Goal: Navigation & Orientation: Find specific page/section

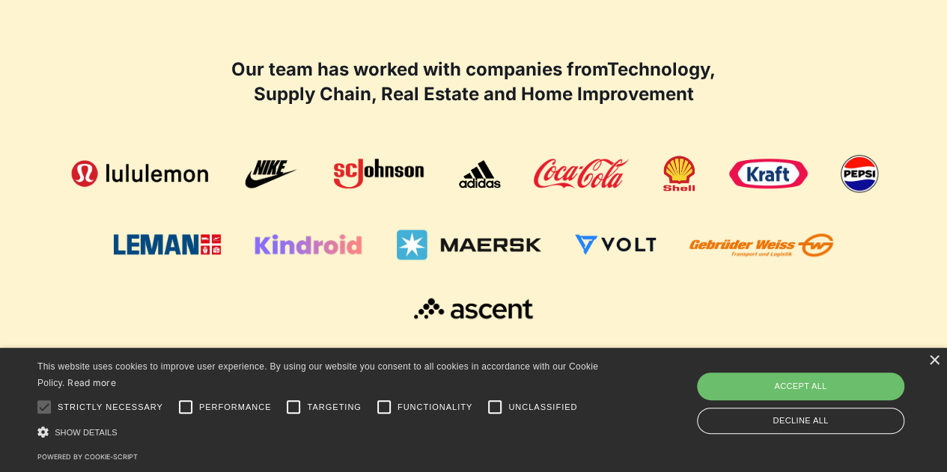
scroll to position [1008, 0]
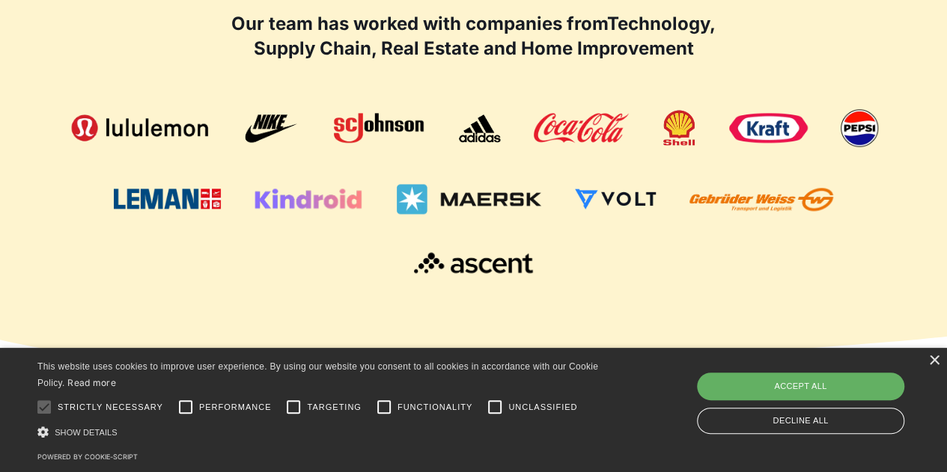
click at [790, 388] on div "Accept all" at bounding box center [800, 386] width 207 height 27
checkbox input "true"
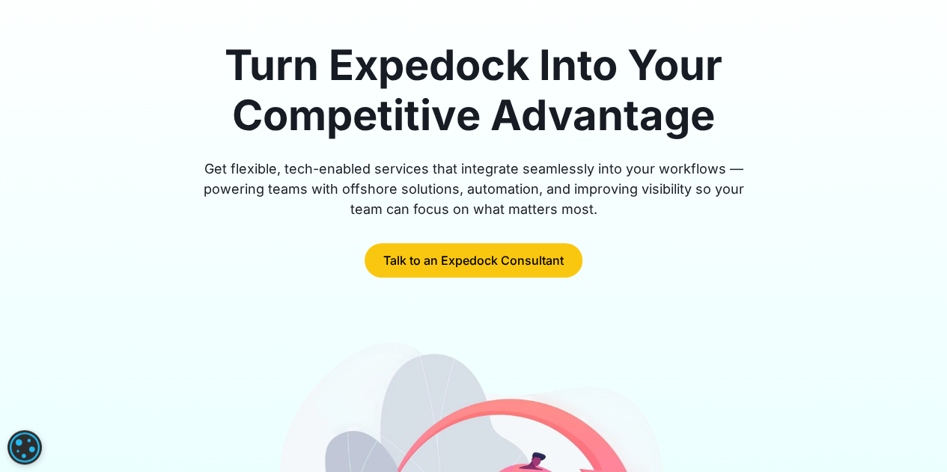
scroll to position [0, 0]
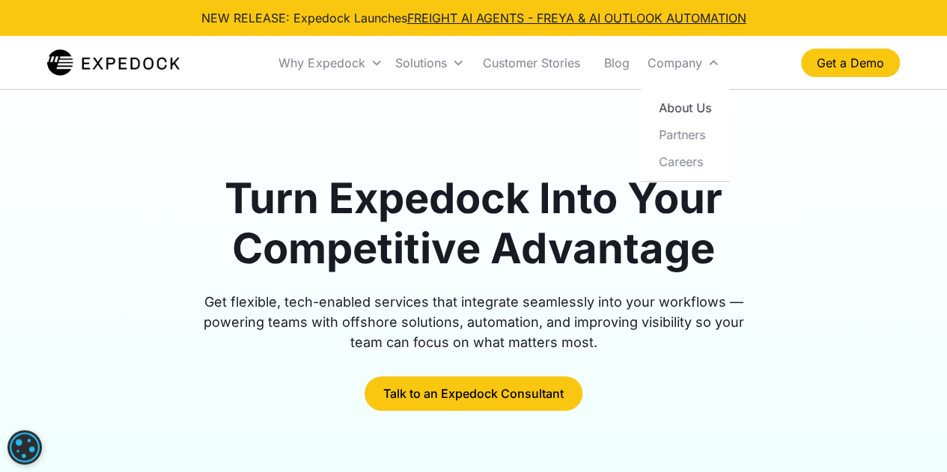
click at [675, 109] on link "About Us" at bounding box center [685, 107] width 76 height 27
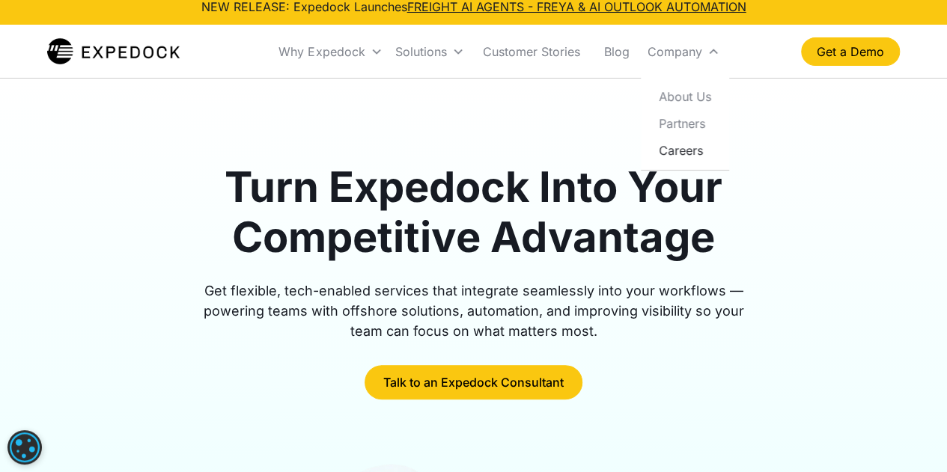
scroll to position [14, 0]
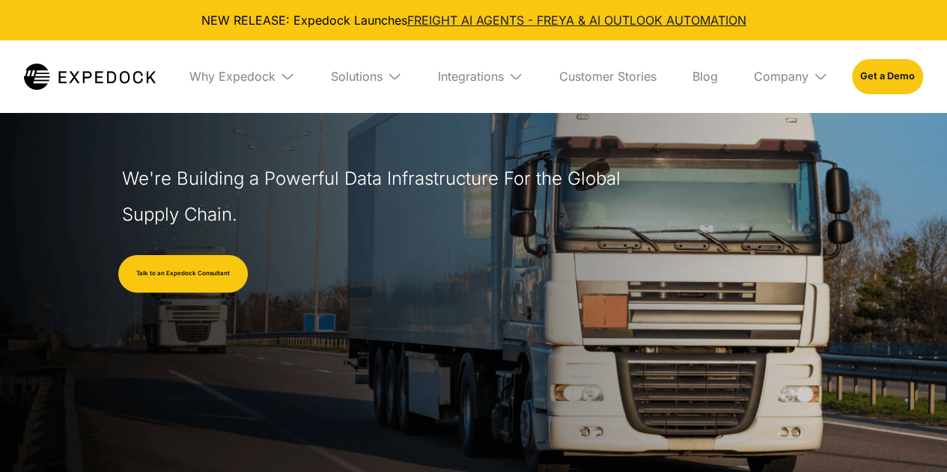
select select
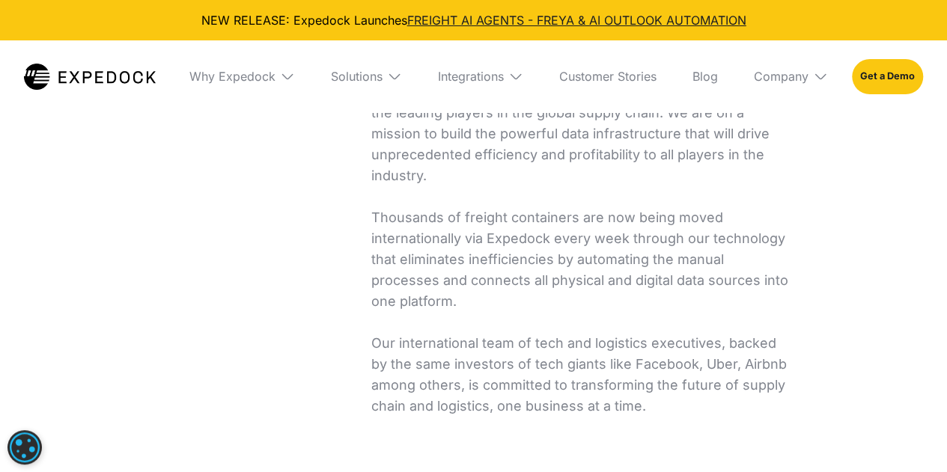
scroll to position [623, 0]
